Goal: Task Accomplishment & Management: Manage account settings

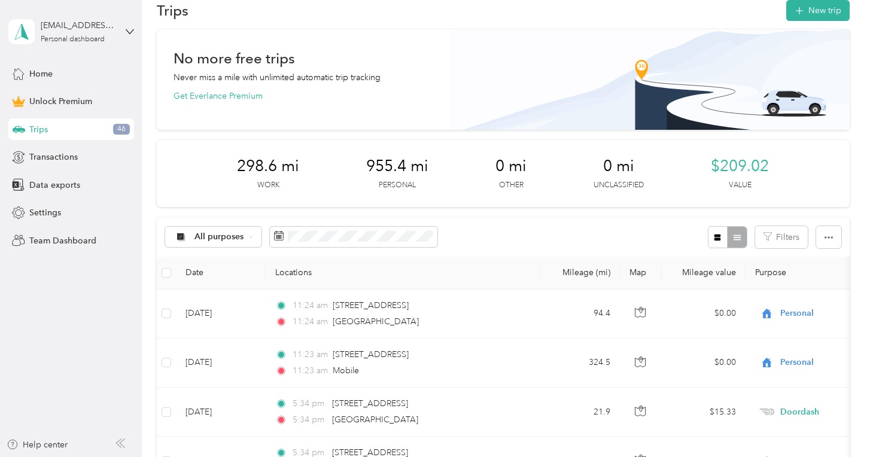
scroll to position [28, 0]
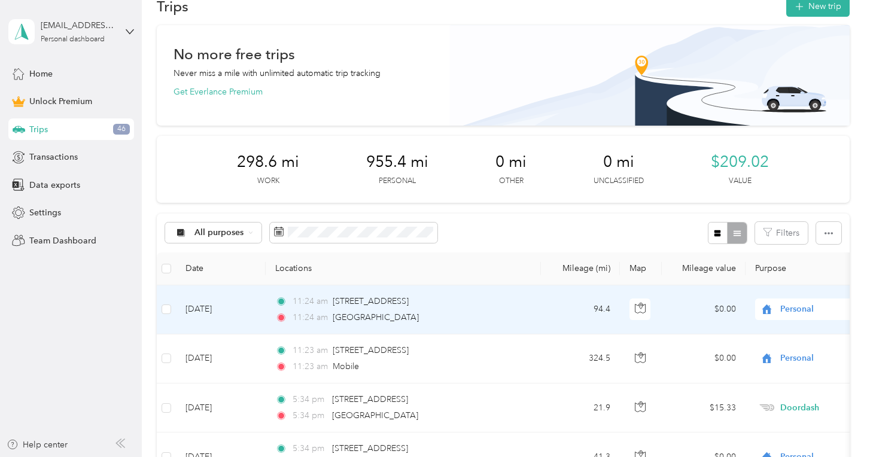
click at [771, 307] on icon at bounding box center [767, 310] width 15 height 10
click at [785, 183] on span "Doordash" at bounding box center [807, 181] width 111 height 13
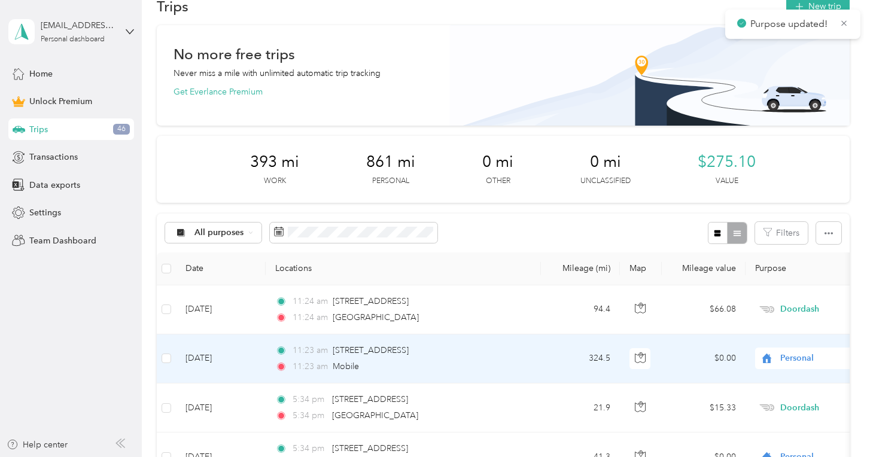
click at [789, 359] on span "Personal" at bounding box center [835, 358] width 110 height 13
click at [689, 349] on td "$0.00" at bounding box center [704, 359] width 84 height 49
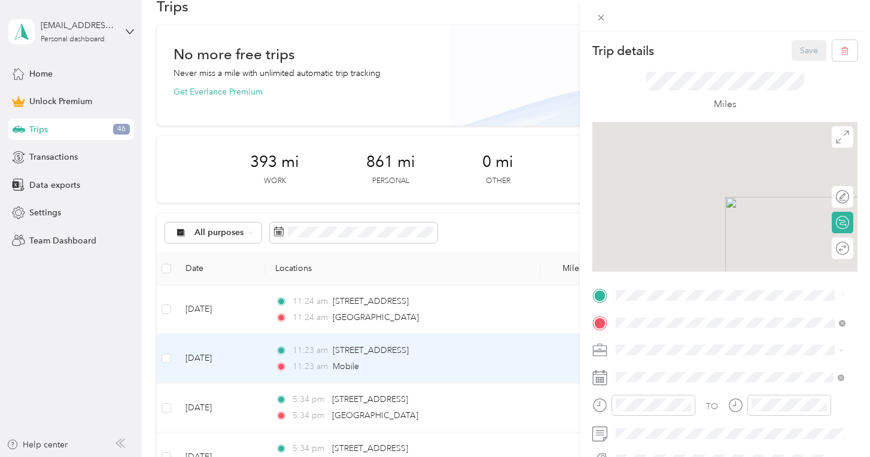
scroll to position [5, 0]
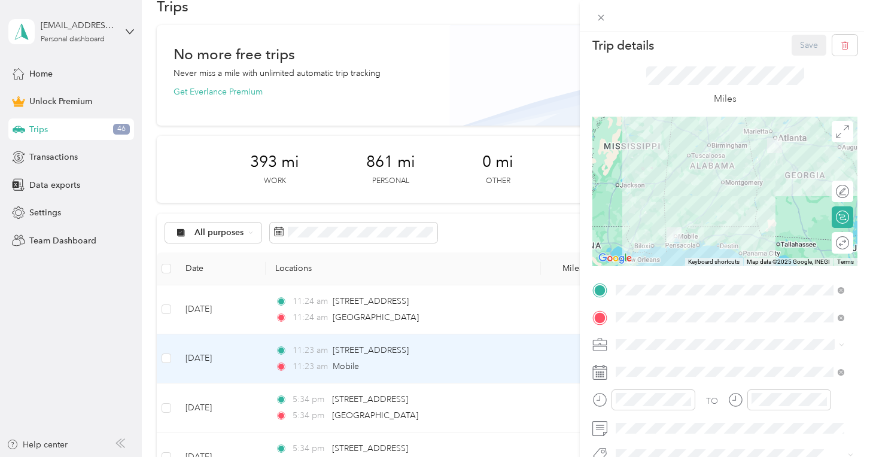
click at [526, 236] on div "Trip details Save This trip cannot be edited because it is either under review,…" at bounding box center [435, 228] width 870 height 457
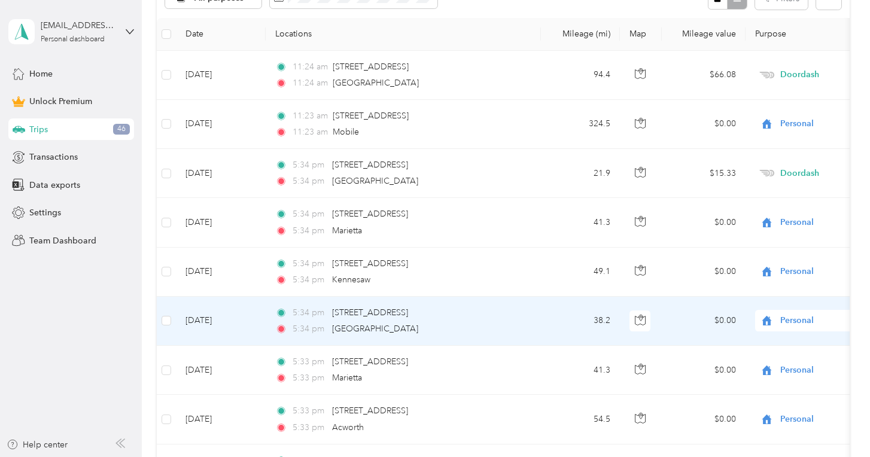
scroll to position [265, 0]
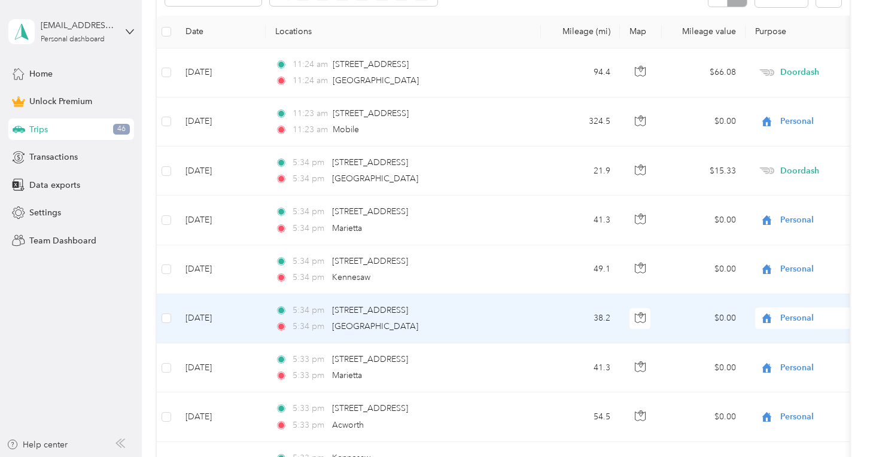
click at [789, 320] on span "Personal" at bounding box center [835, 318] width 110 height 13
click at [790, 194] on span "Doordash" at bounding box center [807, 191] width 111 height 13
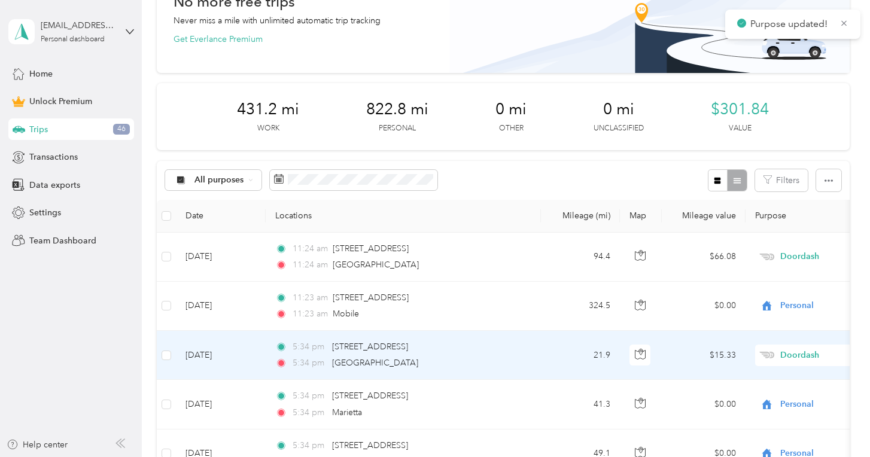
scroll to position [0, 0]
